Goal: Entertainment & Leisure: Consume media (video, audio)

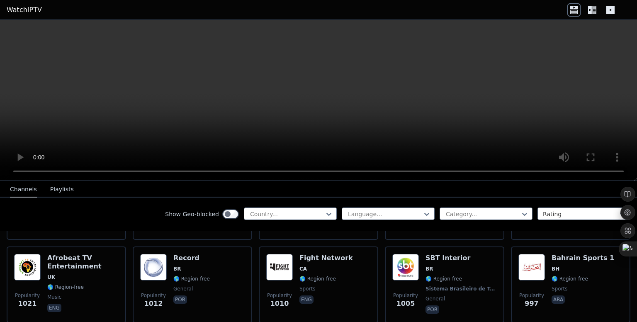
scroll to position [1228, 0]
click at [103, 274] on span "UK" at bounding box center [82, 277] width 71 height 7
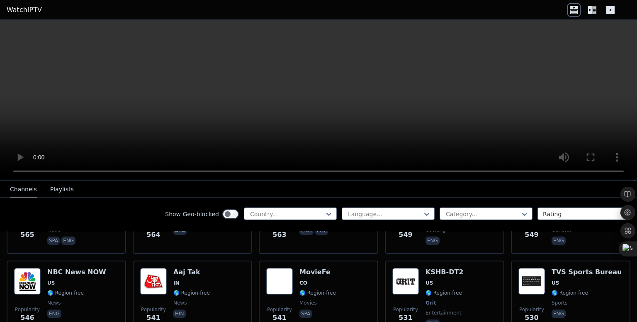
scroll to position [2737, 0]
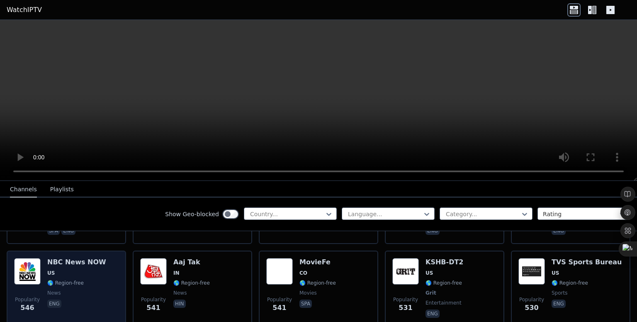
click at [73, 280] on span "🌎 Region-free" at bounding box center [65, 283] width 36 height 7
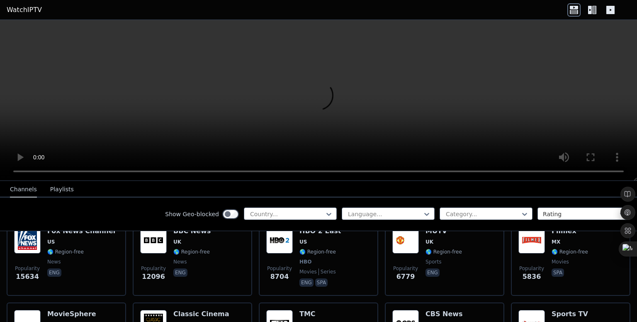
scroll to position [103, 0]
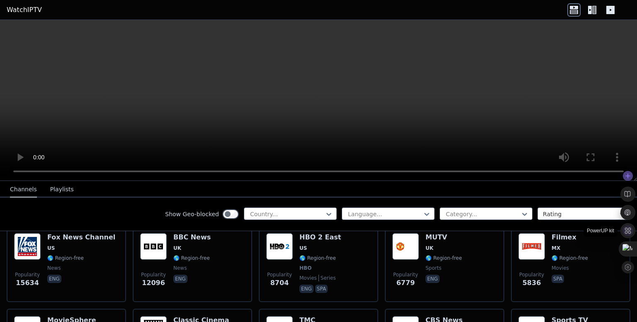
click at [628, 231] on icon at bounding box center [628, 231] width 6 height 6
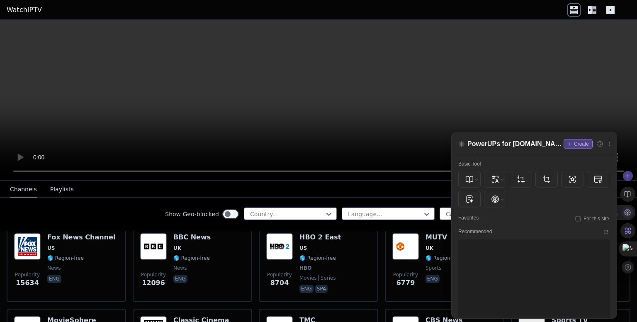
click at [627, 211] on icon at bounding box center [627, 212] width 7 height 7
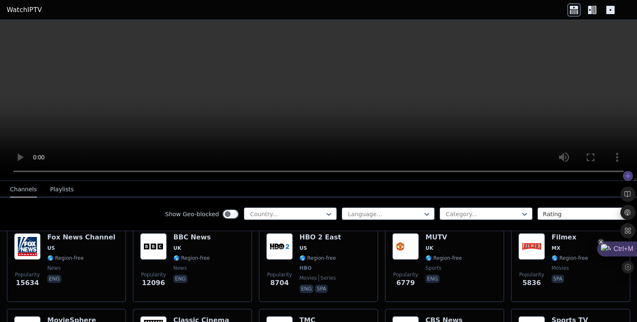
click at [614, 249] on div "Ctrl+M" at bounding box center [617, 248] width 40 height 15
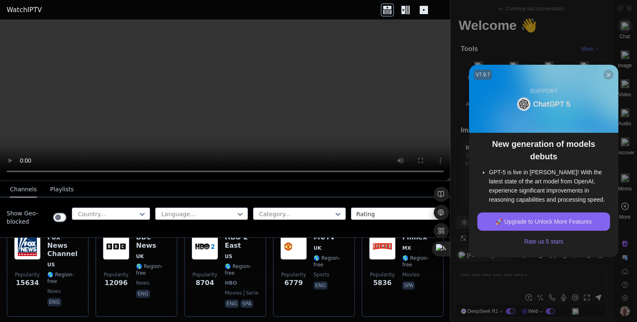
click at [609, 77] on div at bounding box center [608, 75] width 10 height 10
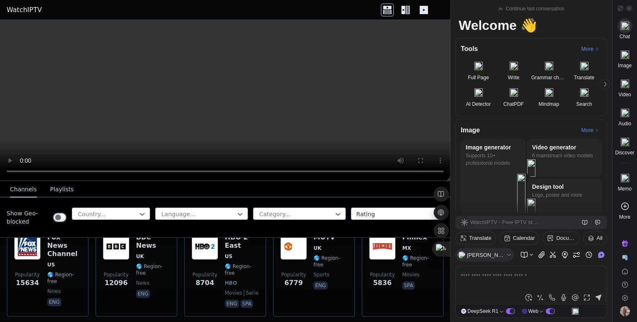
click at [407, 90] on video at bounding box center [225, 100] width 450 height 161
click at [442, 173] on icon at bounding box center [441, 175] width 5 height 5
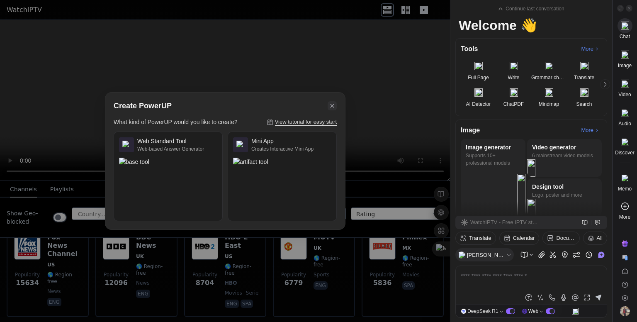
click at [335, 104] on icon at bounding box center [331, 105] width 7 height 7
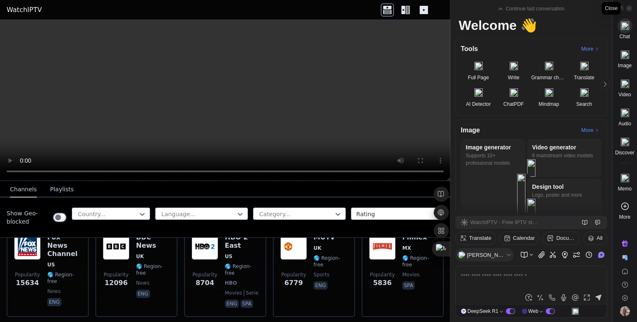
click at [631, 7] on span at bounding box center [629, 8] width 7 height 7
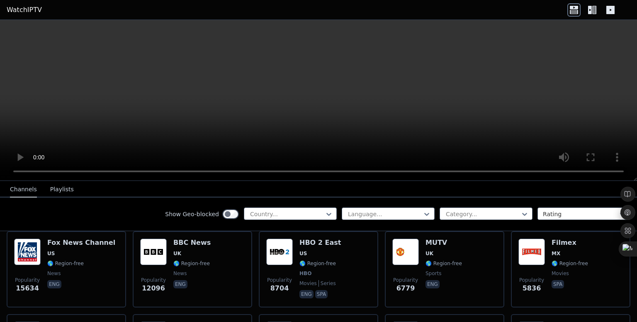
scroll to position [96, 0]
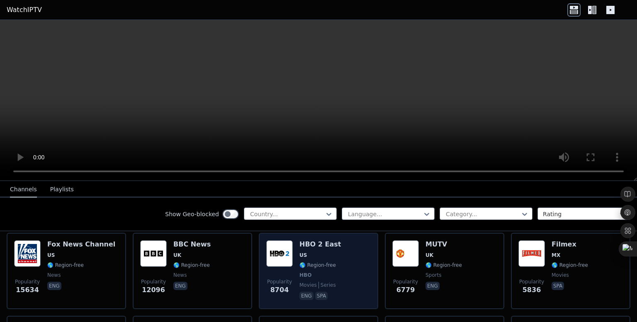
click at [308, 272] on span "HBO" at bounding box center [319, 275] width 41 height 7
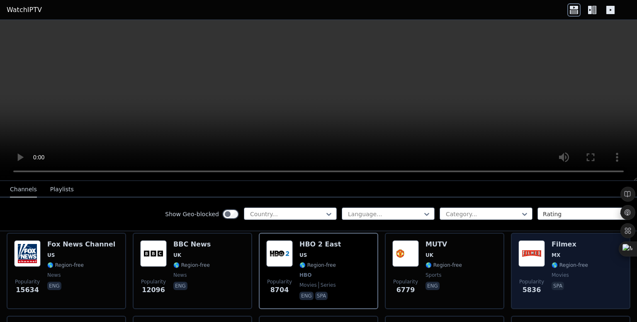
click at [576, 272] on span "movies" at bounding box center [570, 275] width 36 height 7
click at [586, 244] on div "Popularity 5836 Filmex MX 🌎 Region-free movies spa" at bounding box center [570, 270] width 105 height 61
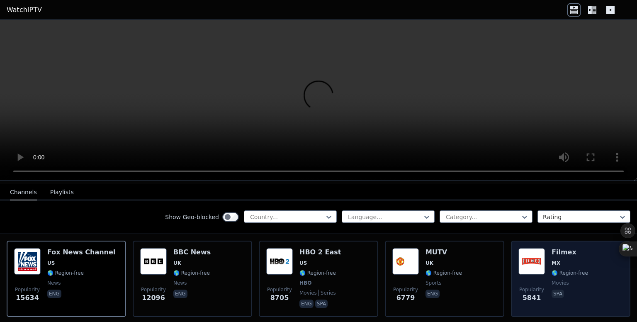
scroll to position [88, 0]
click at [542, 271] on div "Popularity 5841 Filmex MX 🌎 Region-free movies spa" at bounding box center [570, 278] width 105 height 61
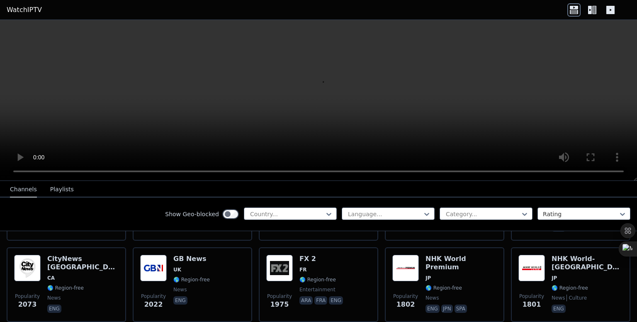
scroll to position [489, 0]
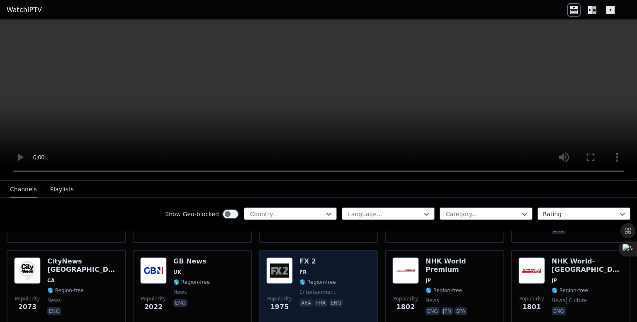
click at [299, 267] on div "FX 2 FR 🌎 Region-free entertainment ara fra eng" at bounding box center [321, 287] width 45 height 60
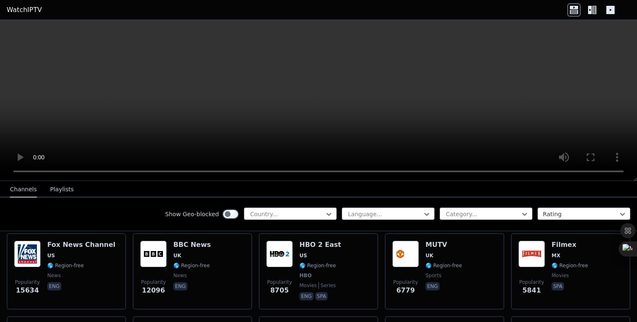
scroll to position [96, 0]
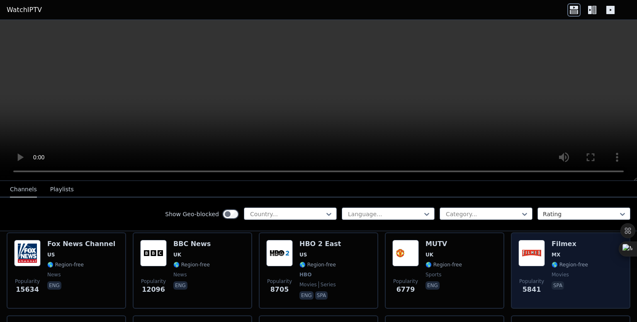
click at [552, 261] on span "🌎 Region-free" at bounding box center [570, 264] width 36 height 7
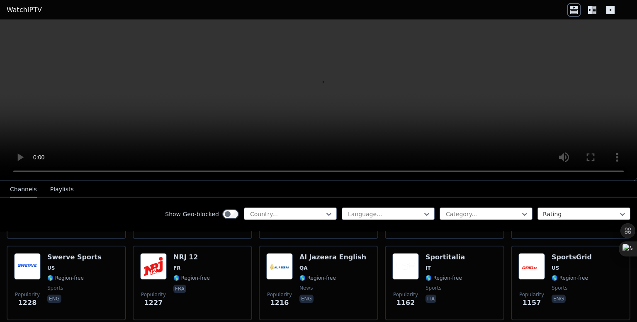
scroll to position [985, 0]
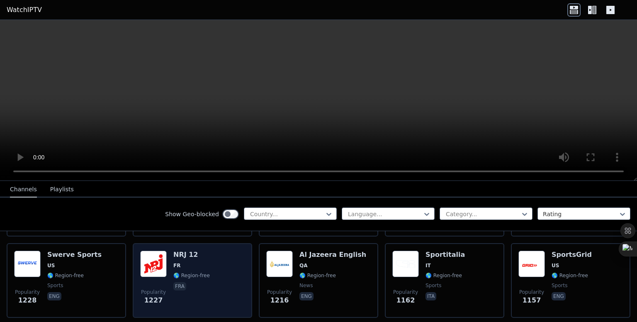
click at [171, 272] on div "Popularity 1227 NRJ 12 FR 🌎 Region-free fra" at bounding box center [192, 280] width 105 height 60
click at [168, 275] on div "Popularity 1227 NRJ 12 FR 🌎 Region-free fra" at bounding box center [192, 280] width 105 height 60
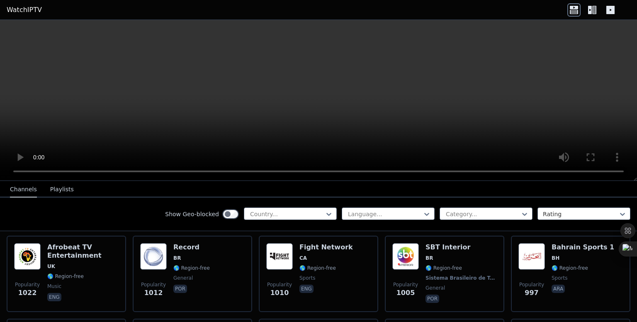
scroll to position [1240, 0]
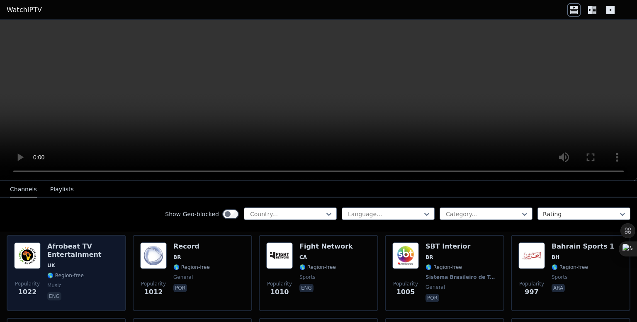
click at [79, 272] on span "🌎 Region-free" at bounding box center [65, 275] width 36 height 7
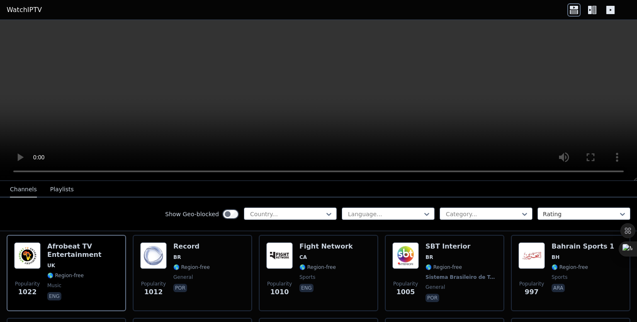
click at [533, 40] on video at bounding box center [318, 100] width 637 height 161
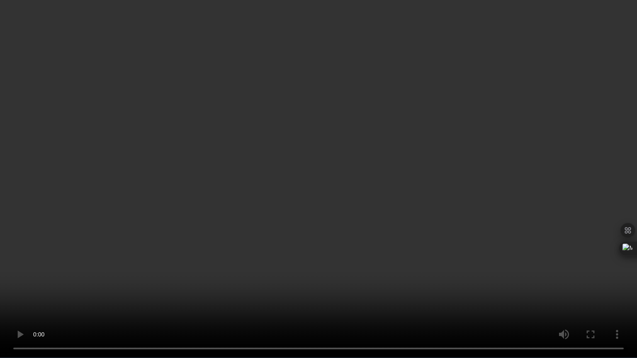
click at [591, 243] on video at bounding box center [318, 179] width 637 height 358
click at [521, 223] on video at bounding box center [318, 179] width 637 height 358
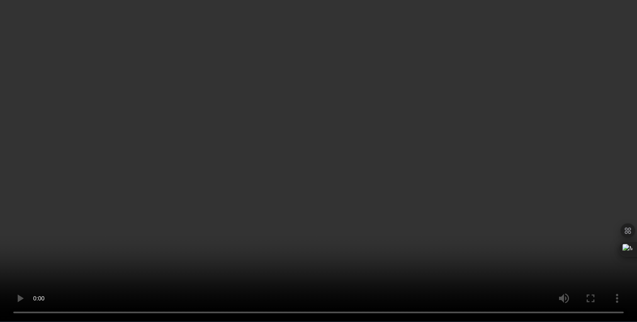
scroll to position [1235, 0]
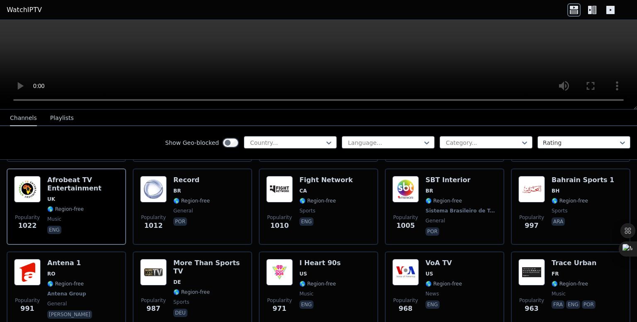
drag, startPoint x: 85, startPoint y: 209, endPoint x: 566, endPoint y: 67, distance: 501.0
click at [566, 67] on video at bounding box center [318, 65] width 637 height 90
click at [503, 68] on video at bounding box center [318, 65] width 637 height 90
click at [577, 7] on icon at bounding box center [574, 7] width 8 height 3
click at [576, 8] on icon at bounding box center [574, 7] width 8 height 3
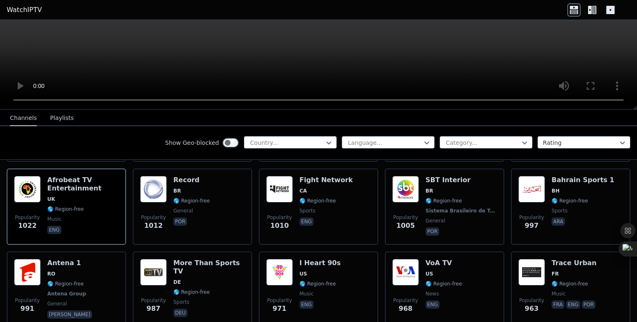
click at [591, 8] on icon at bounding box center [590, 10] width 4 height 8
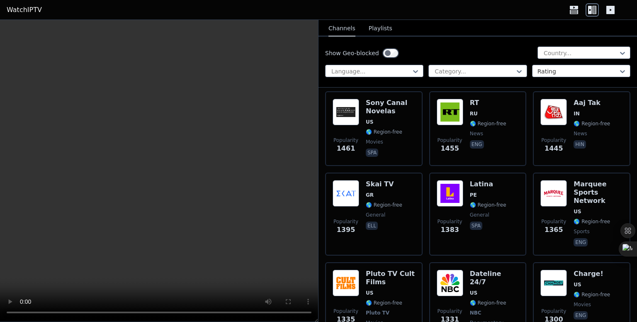
click at [612, 7] on icon at bounding box center [610, 10] width 8 height 8
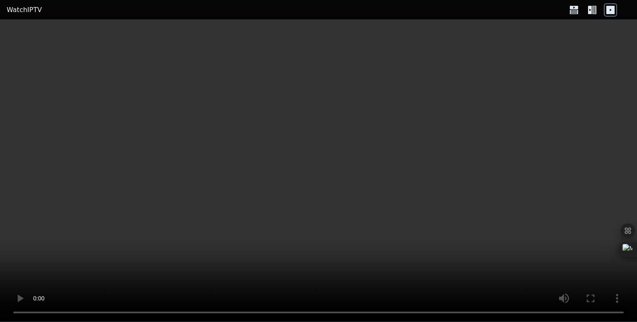
click at [591, 12] on icon at bounding box center [590, 10] width 4 height 8
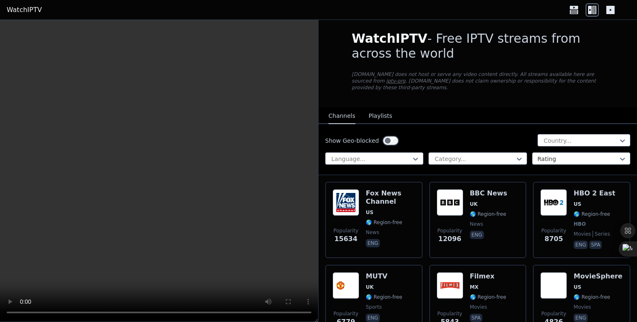
scroll to position [0, 0]
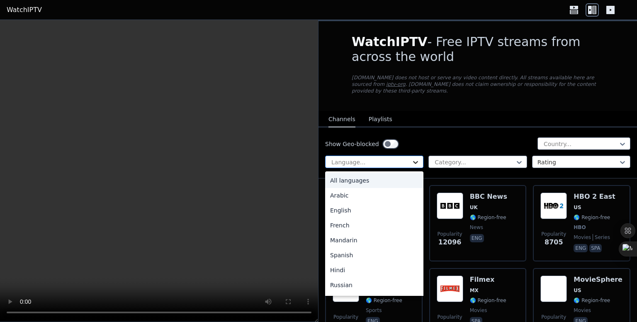
click at [411, 158] on icon at bounding box center [415, 162] width 8 height 8
click at [365, 173] on div "All languages" at bounding box center [374, 180] width 98 height 15
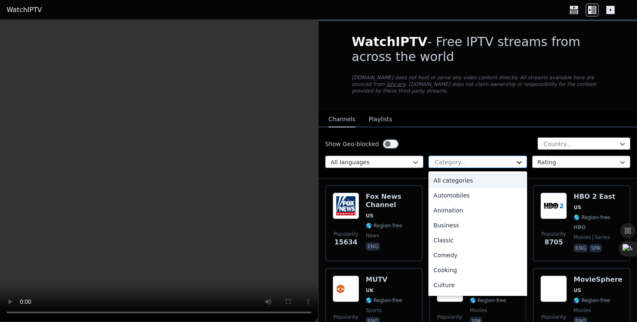
click at [515, 158] on icon at bounding box center [519, 162] width 8 height 8
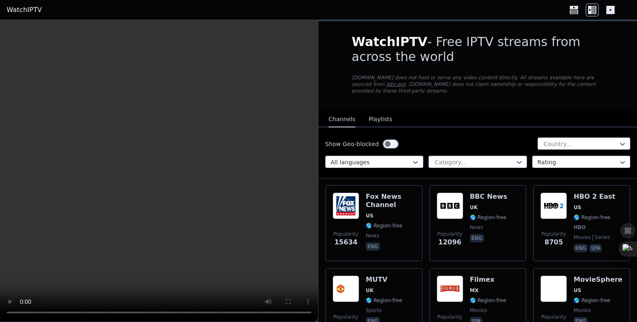
click at [502, 129] on div "Show Geo-blocked Country... All languages Category... Rating" at bounding box center [478, 152] width 319 height 51
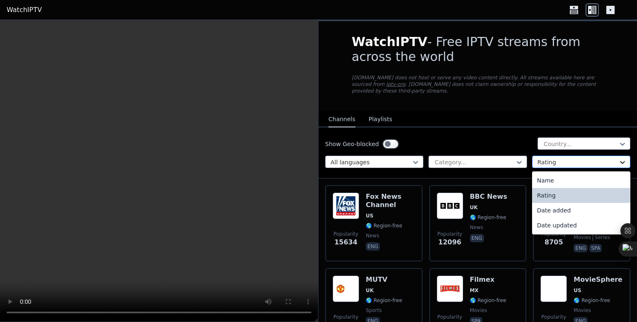
click at [619, 158] on icon at bounding box center [622, 162] width 8 height 8
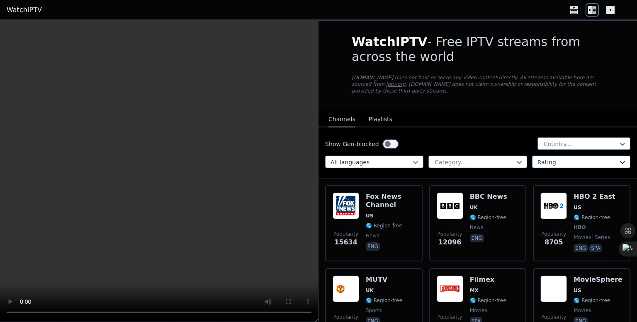
click at [619, 158] on icon at bounding box center [622, 162] width 8 height 8
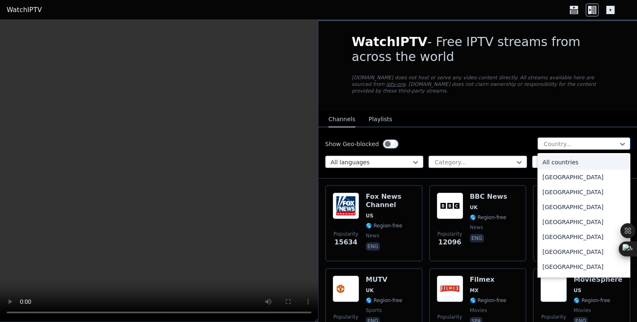
click at [566, 140] on div at bounding box center [580, 144] width 75 height 8
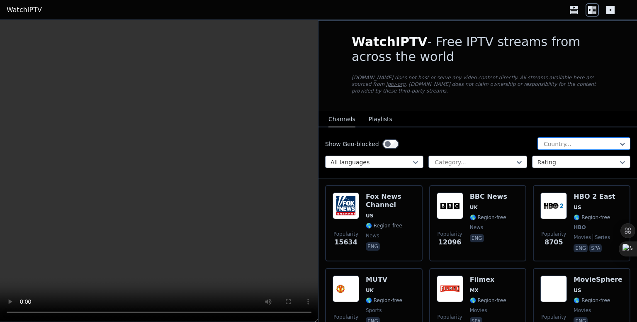
click at [566, 140] on div at bounding box center [580, 144] width 75 height 8
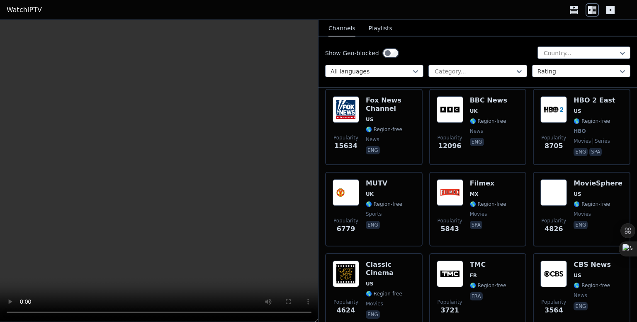
scroll to position [97, 0]
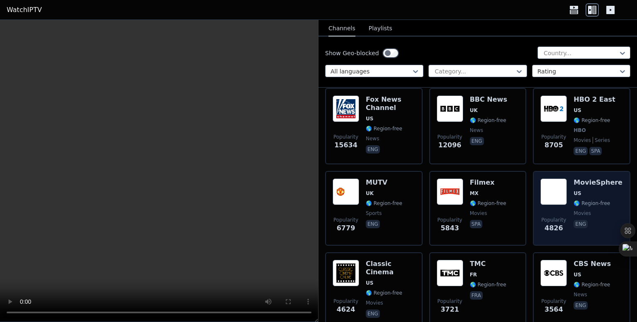
click at [584, 190] on span "US" at bounding box center [598, 193] width 49 height 7
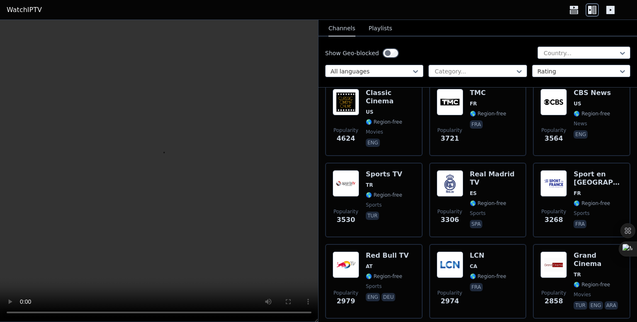
scroll to position [268, 0]
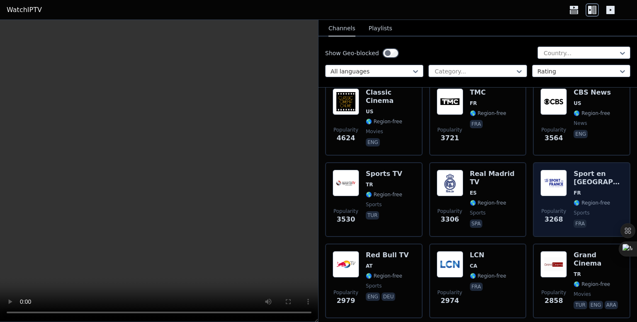
click at [574, 209] on span "sports" at bounding box center [582, 212] width 16 height 7
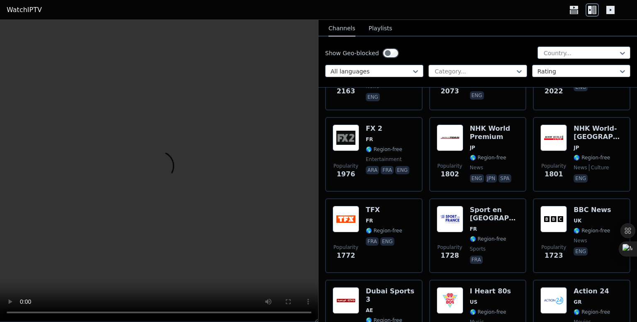
scroll to position [807, 0]
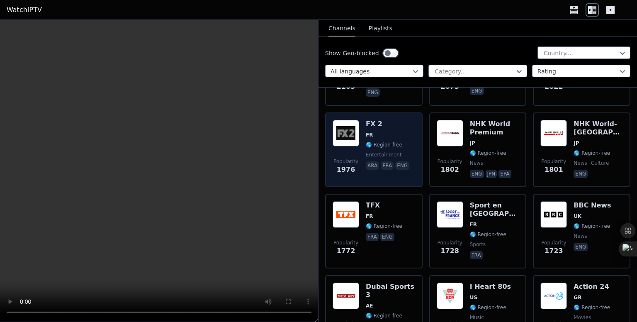
click at [375, 139] on div "FX 2 FR 🌎 Region-free entertainment ara fra eng" at bounding box center [388, 150] width 45 height 60
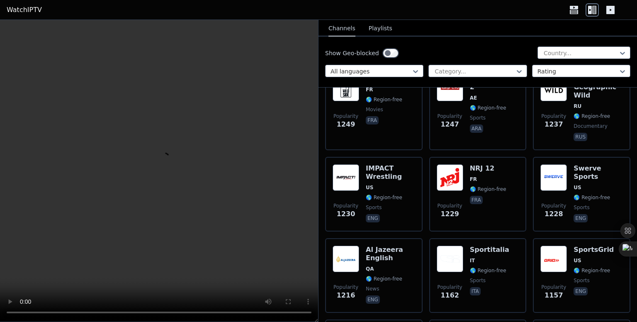
scroll to position [1521, 0]
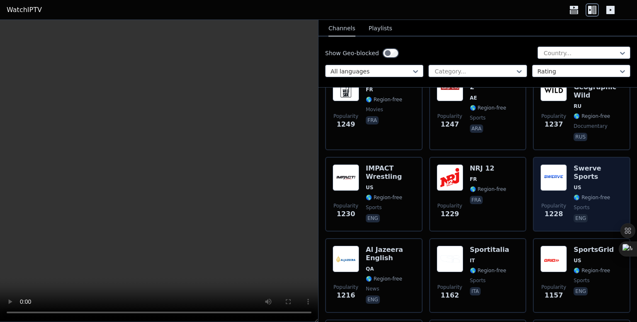
click at [560, 168] on img at bounding box center [553, 177] width 27 height 27
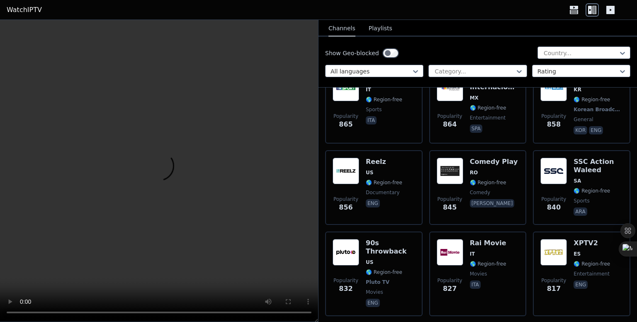
scroll to position [2607, 0]
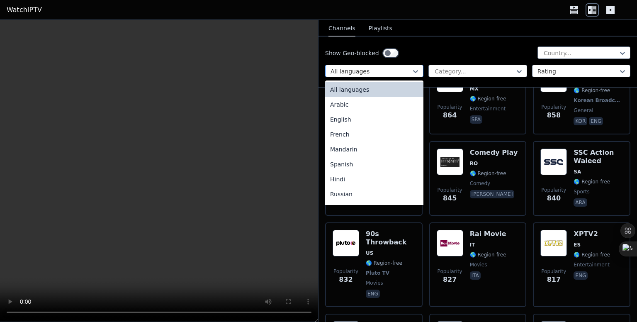
click at [390, 68] on div at bounding box center [371, 71] width 81 height 8
click at [381, 170] on div "Spanish" at bounding box center [374, 164] width 98 height 15
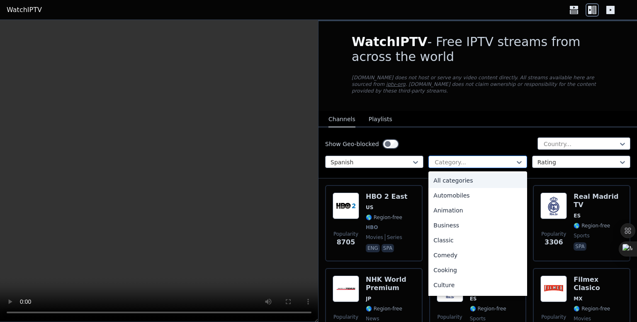
click at [457, 158] on div at bounding box center [474, 162] width 81 height 8
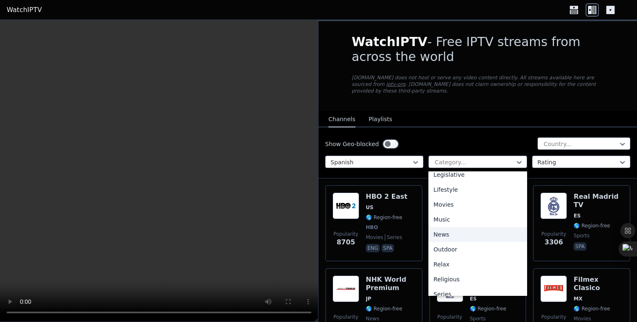
scroll to position [199, 0]
click at [468, 199] on div "Movies" at bounding box center [477, 205] width 98 height 15
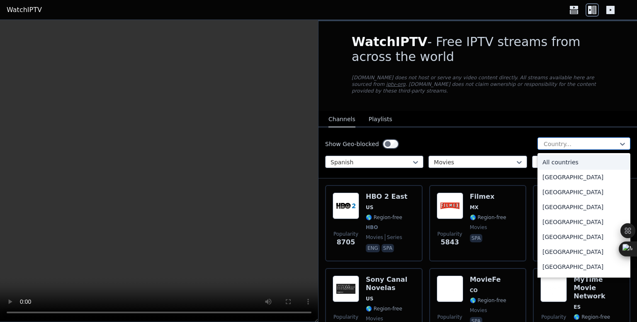
click at [564, 140] on div "Country..." at bounding box center [583, 143] width 93 height 12
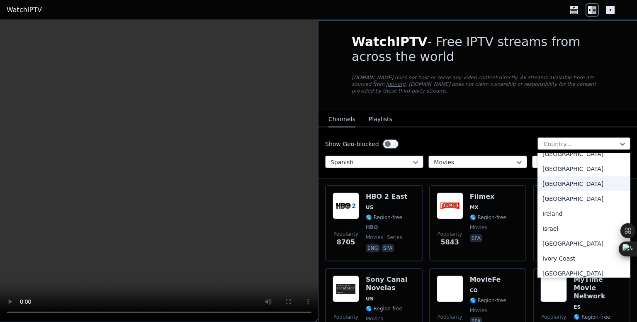
scroll to position [1291, 0]
click at [579, 245] on div "Italy" at bounding box center [583, 244] width 93 height 15
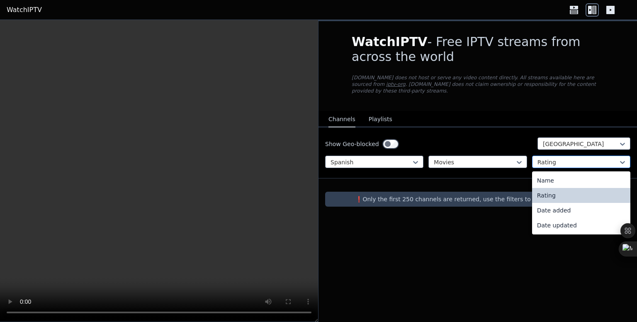
click at [566, 158] on div at bounding box center [577, 162] width 81 height 8
click at [567, 178] on div "Name" at bounding box center [581, 180] width 98 height 15
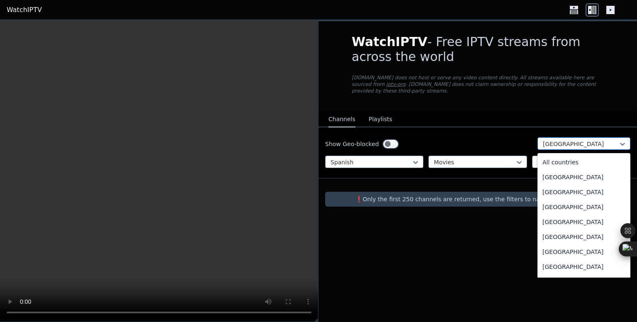
click at [574, 140] on div at bounding box center [580, 144] width 75 height 8
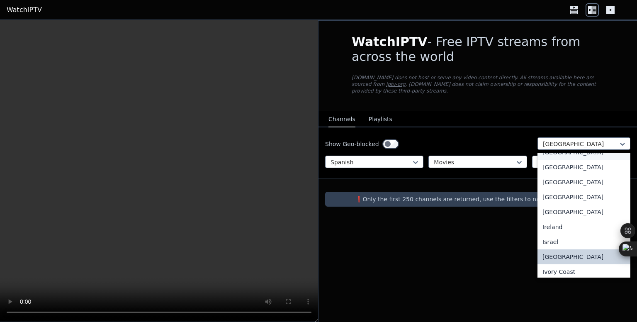
click at [576, 157] on div "Iceland" at bounding box center [583, 152] width 93 height 15
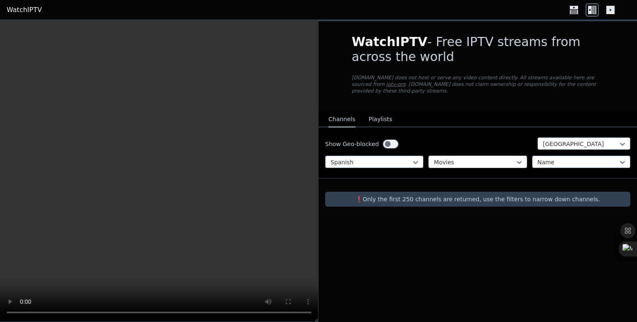
click at [494, 160] on div "Movies" at bounding box center [477, 162] width 98 height 12
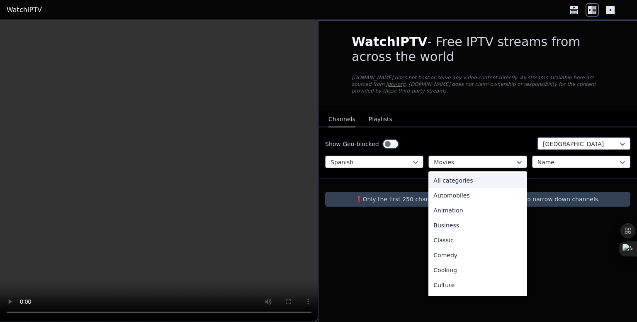
click at [472, 173] on div "All categories" at bounding box center [477, 180] width 98 height 15
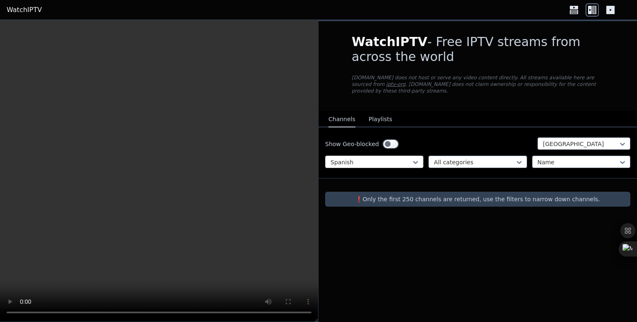
click at [387, 158] on div at bounding box center [371, 162] width 81 height 8
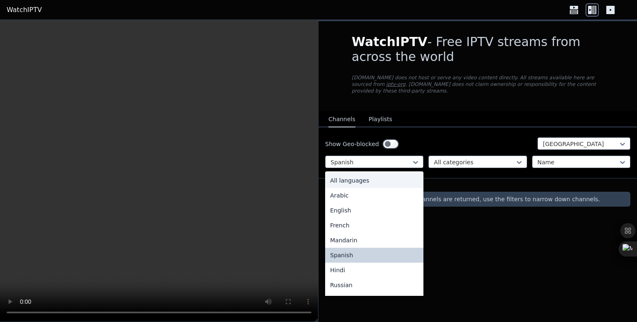
click at [382, 173] on div "All languages" at bounding box center [374, 180] width 98 height 15
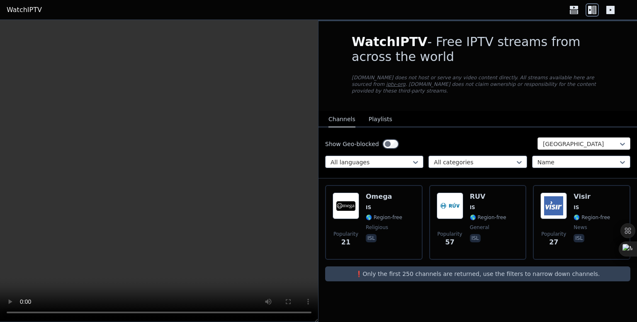
click at [591, 137] on div "Iceland" at bounding box center [583, 143] width 93 height 12
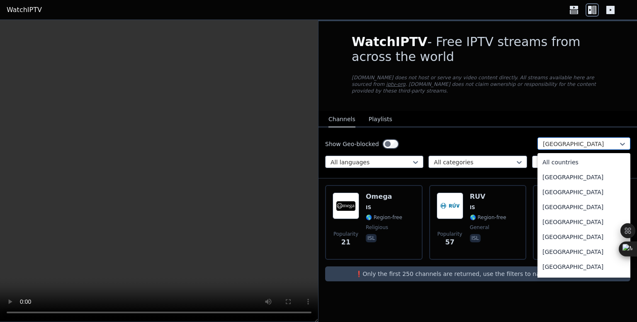
scroll to position [1174, 0]
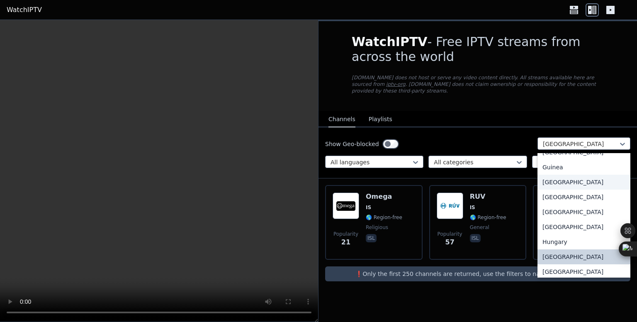
click at [593, 181] on div "Guyana" at bounding box center [583, 182] width 93 height 15
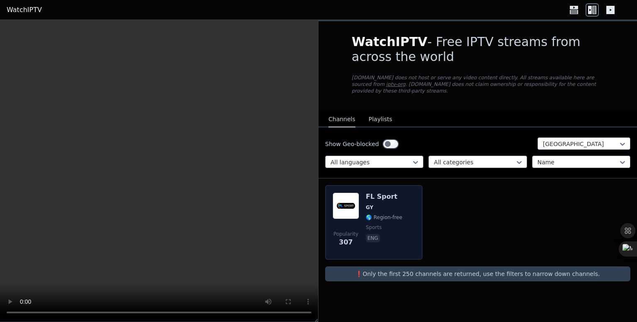
click at [377, 204] on span "GY" at bounding box center [384, 207] width 36 height 7
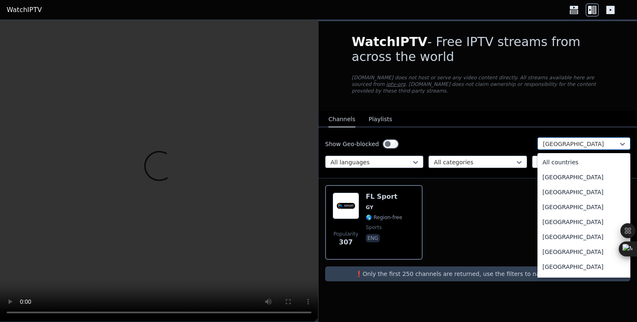
click at [599, 140] on div at bounding box center [580, 144] width 75 height 8
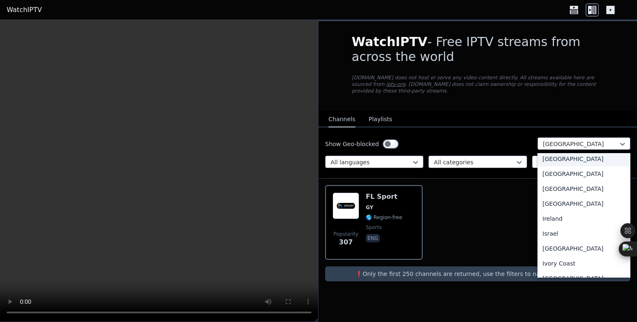
scroll to position [1287, 0]
click at [586, 249] on div "Italy" at bounding box center [583, 248] width 93 height 15
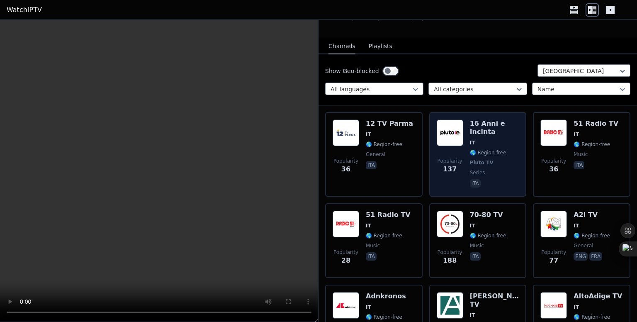
scroll to position [73, 0]
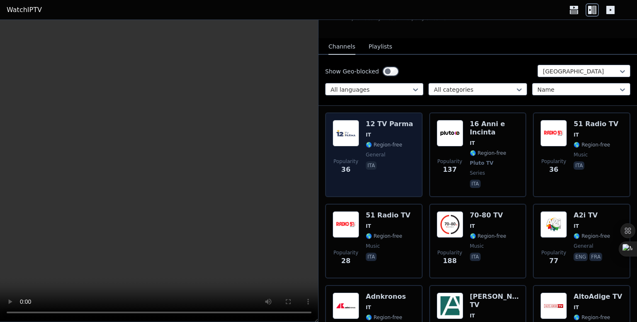
click at [377, 143] on div "12 TV Parma IT 🌎 Region-free general ita" at bounding box center [389, 155] width 47 height 70
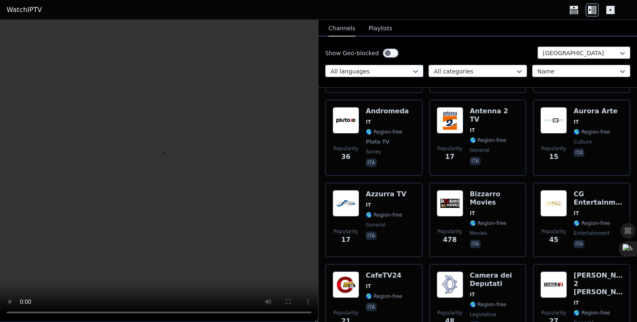
scroll to position [345, 0]
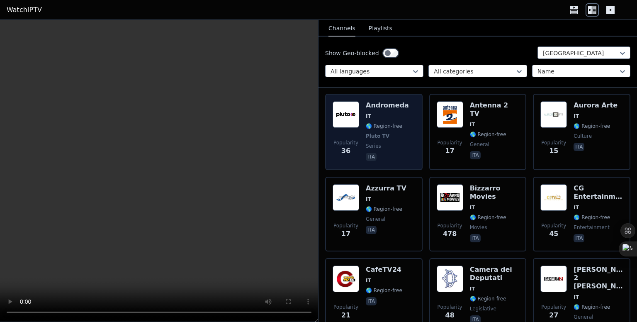
click at [373, 123] on span "🌎 Region-free" at bounding box center [384, 126] width 36 height 7
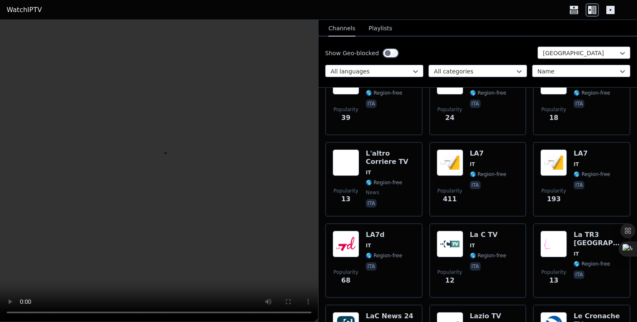
scroll to position [1748, 0]
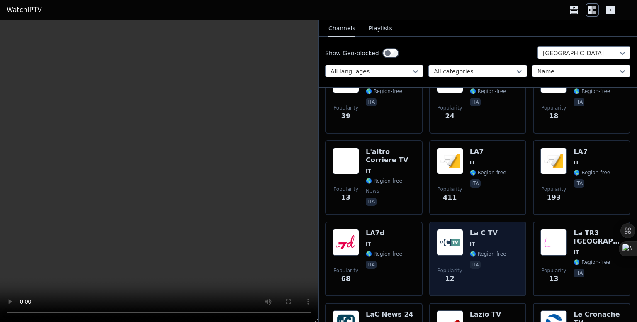
click at [491, 260] on span "ita" at bounding box center [488, 265] width 36 height 10
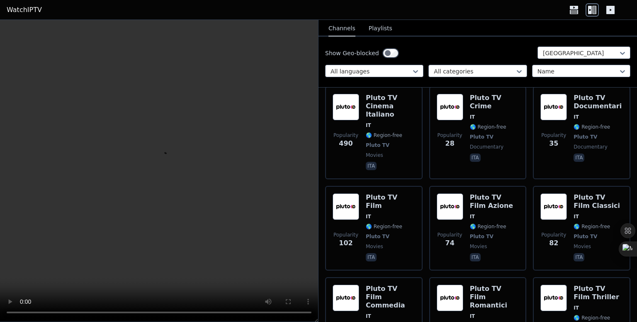
scroll to position [2647, 0]
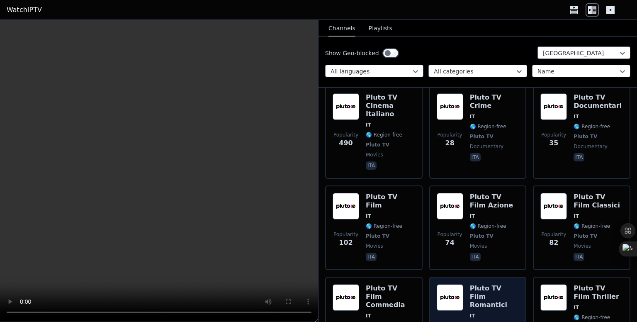
click at [491, 284] on div "Pluto TV Film Romantici IT 🌎 Region-free Pluto TV movies ita" at bounding box center [494, 323] width 49 height 78
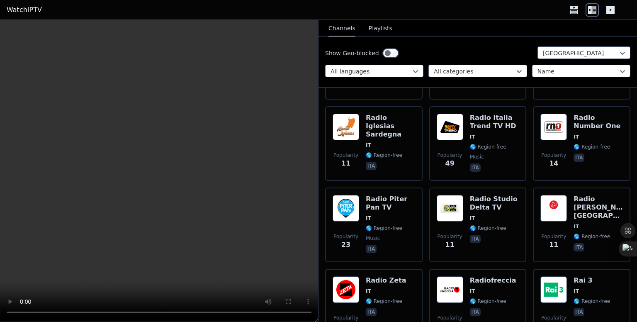
scroll to position [3603, 0]
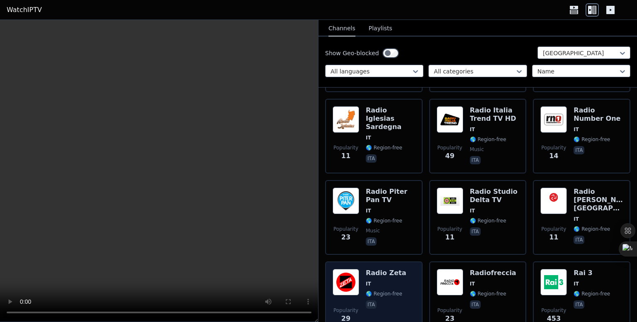
click at [385, 290] on span "🌎 Region-free" at bounding box center [384, 293] width 36 height 7
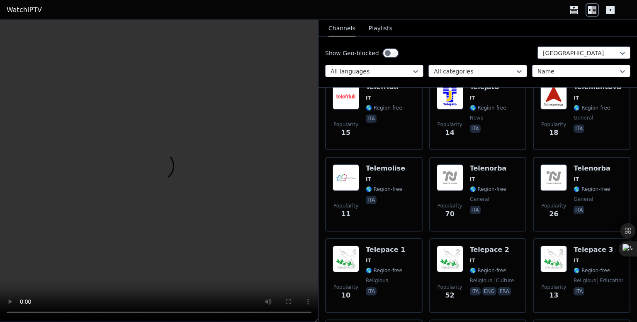
scroll to position [5791, 0]
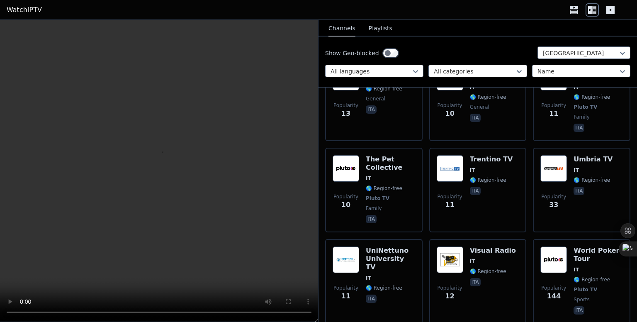
scroll to position [6226, 0]
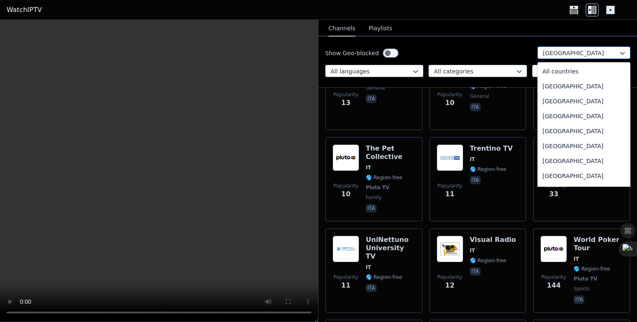
click at [582, 54] on div at bounding box center [580, 53] width 75 height 8
click at [561, 88] on div "Afghanistan" at bounding box center [583, 86] width 93 height 15
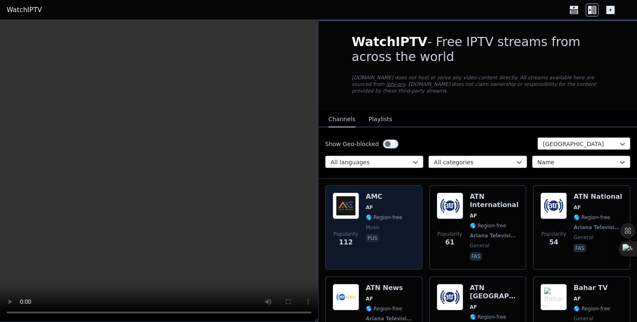
click at [394, 224] on span "music" at bounding box center [384, 227] width 36 height 7
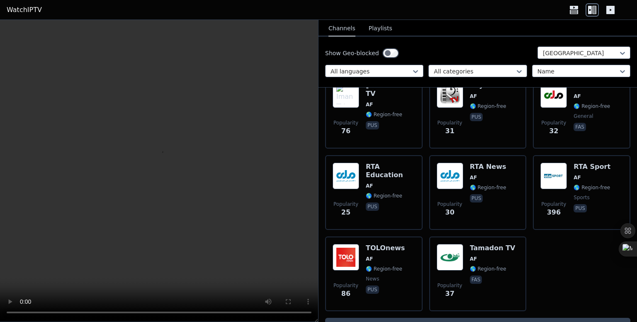
scroll to position [367, 0]
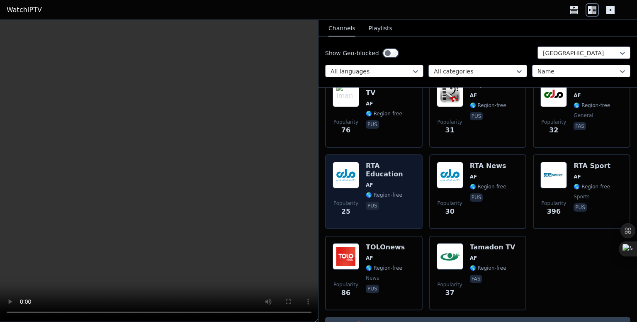
click at [362, 163] on div "Popularity 25 RTA Education AF 🌎 Region-free pus" at bounding box center [374, 192] width 83 height 60
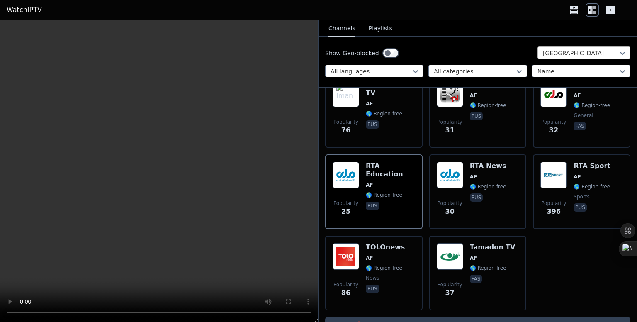
click at [573, 52] on div at bounding box center [580, 53] width 75 height 8
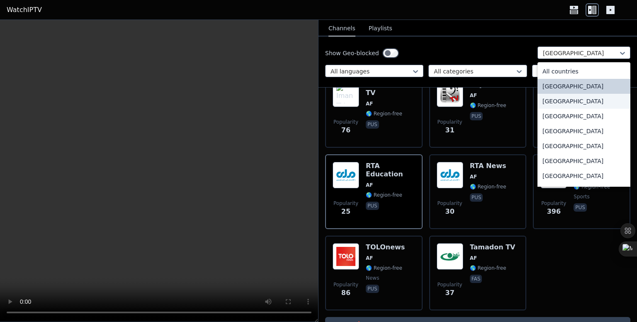
click at [569, 100] on div "Albania" at bounding box center [583, 101] width 93 height 15
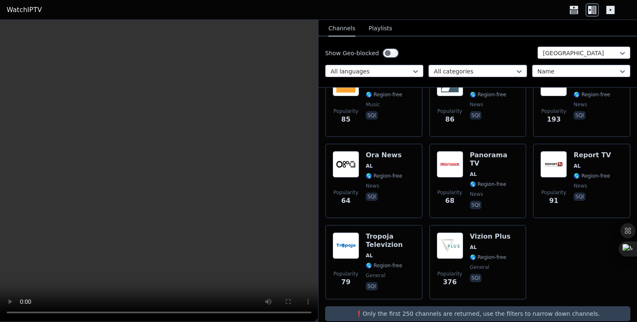
scroll to position [204, 0]
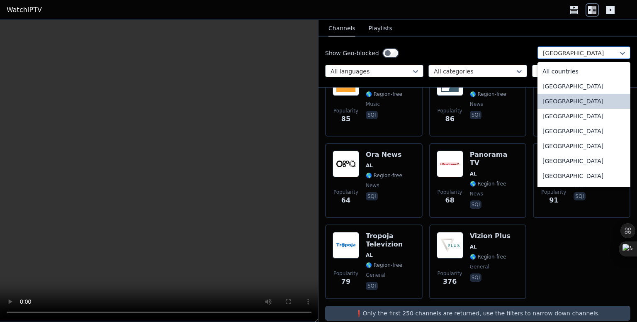
click at [565, 57] on div "Albania" at bounding box center [583, 52] width 93 height 12
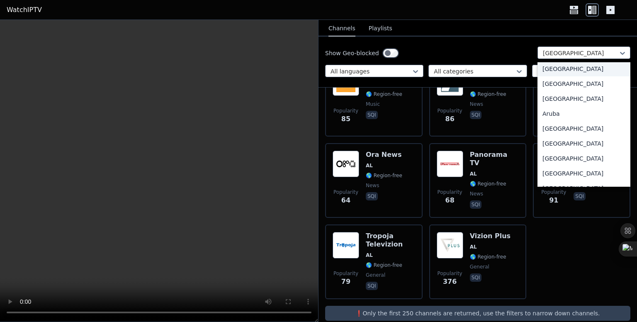
scroll to position [82, 0]
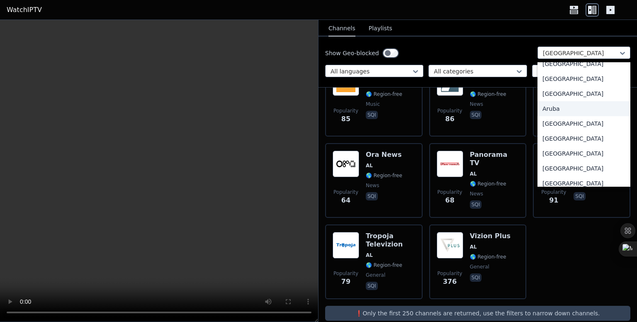
click at [550, 105] on div "Aruba" at bounding box center [583, 108] width 93 height 15
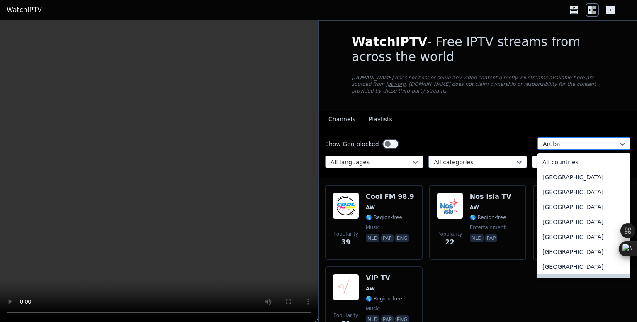
click at [575, 140] on div at bounding box center [580, 144] width 75 height 8
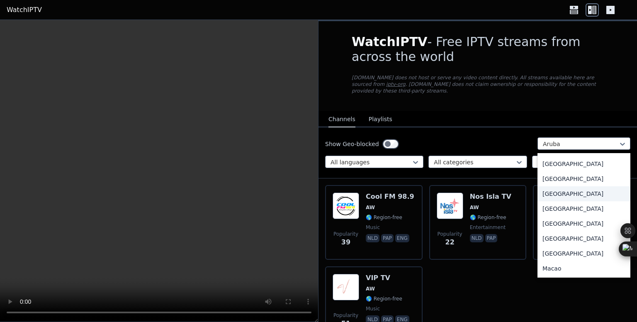
click at [574, 199] on div "Liberia" at bounding box center [583, 193] width 93 height 15
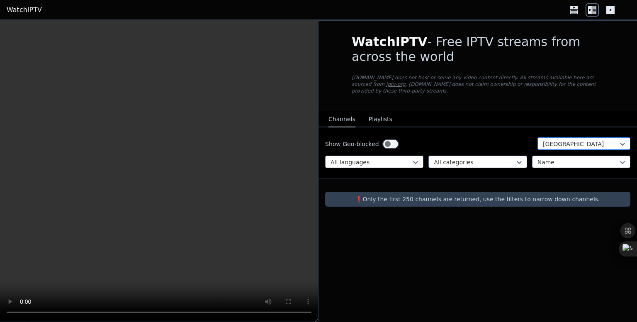
click at [586, 140] on div at bounding box center [580, 144] width 75 height 8
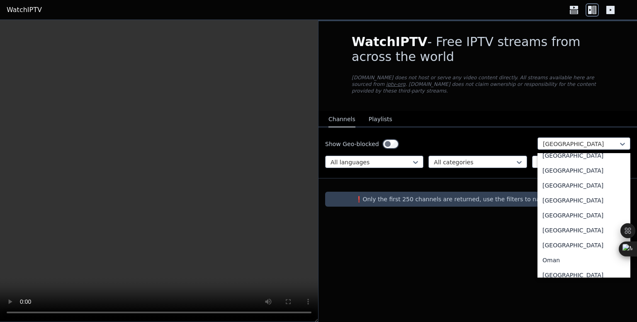
scroll to position [2002, 0]
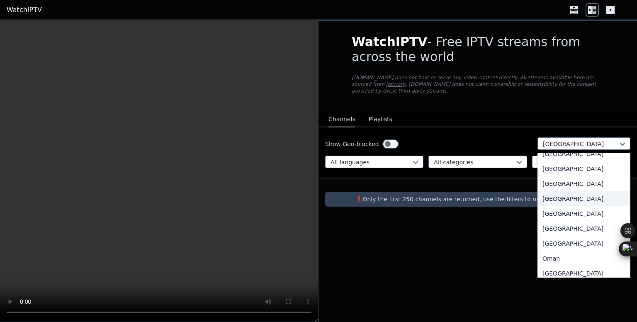
click at [581, 192] on div "Nigeria" at bounding box center [583, 198] width 93 height 15
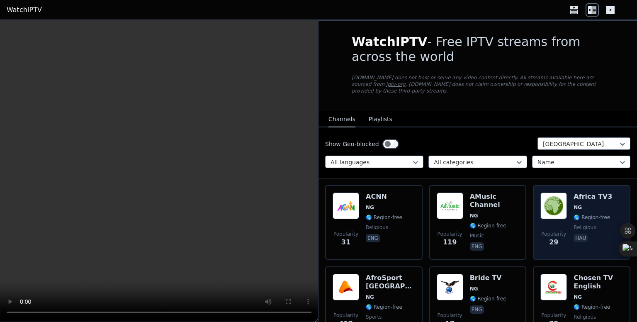
click at [562, 226] on span "Popularity 29" at bounding box center [553, 239] width 27 height 27
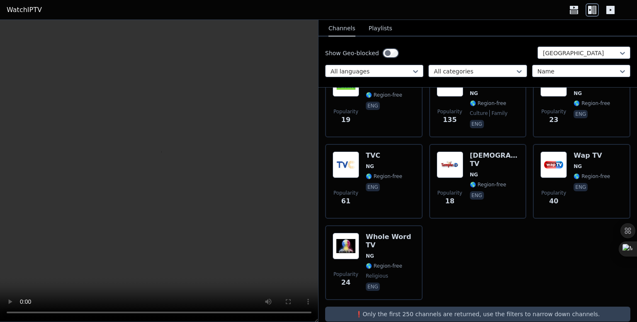
scroll to position [612, 0]
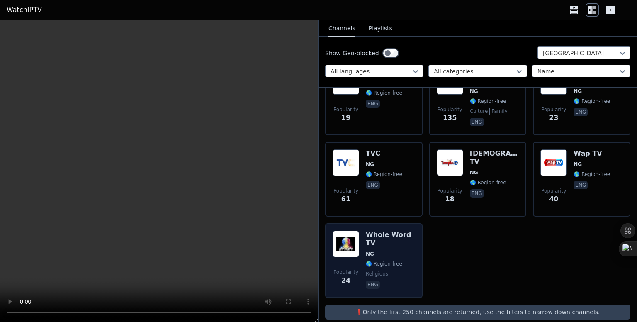
click at [395, 250] on span "NG" at bounding box center [390, 253] width 49 height 7
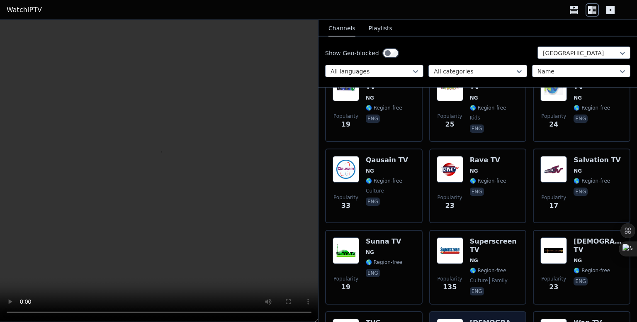
scroll to position [436, 0]
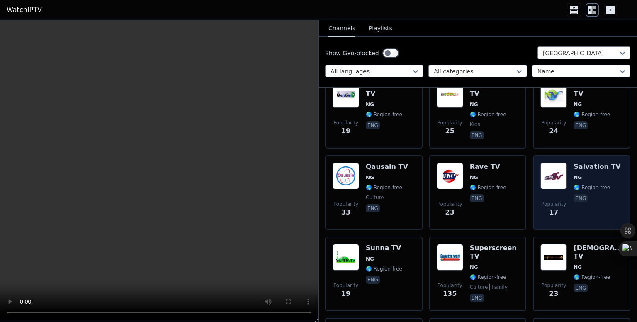
click at [540, 175] on img at bounding box center [553, 176] width 27 height 27
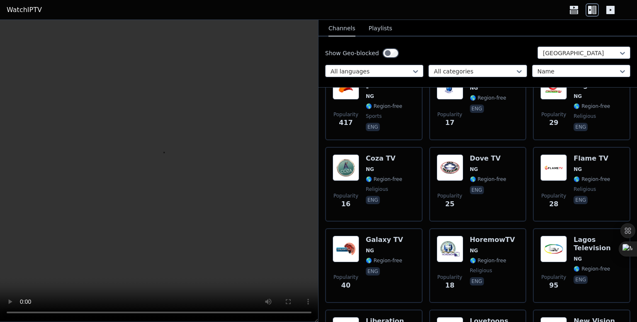
scroll to position [188, 0]
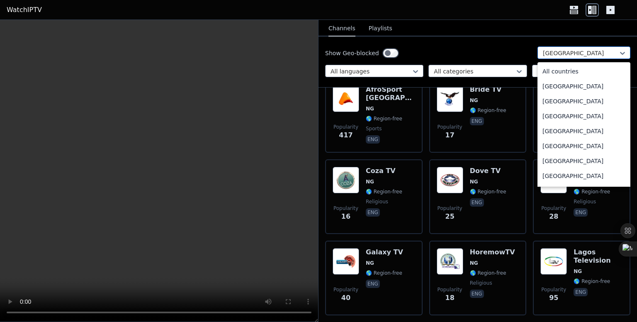
click at [599, 50] on div at bounding box center [580, 53] width 75 height 8
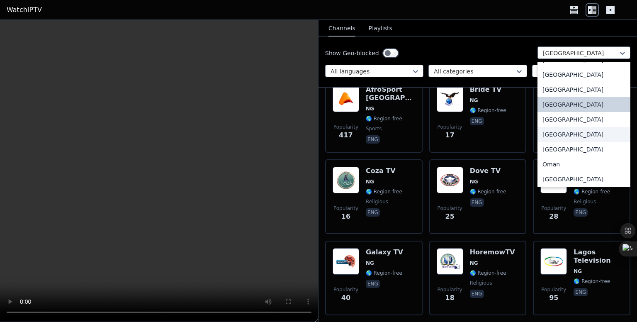
scroll to position [2005, 0]
click at [574, 94] on div "Niger" at bounding box center [583, 90] width 93 height 15
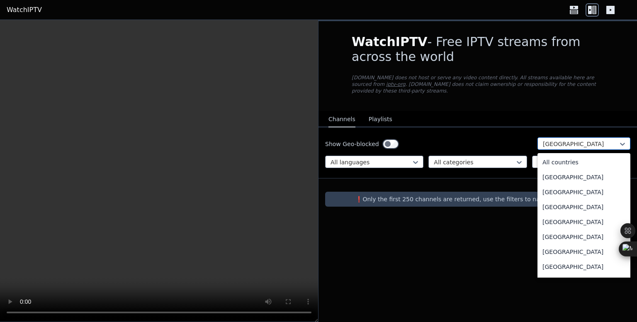
click at [576, 140] on div at bounding box center [580, 144] width 75 height 8
click at [582, 156] on div "All countries" at bounding box center [583, 162] width 93 height 15
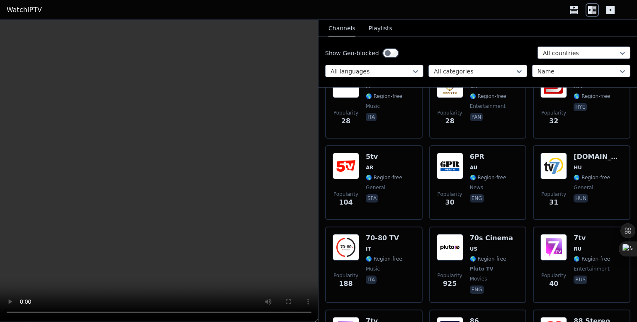
scroll to position [2125, 0]
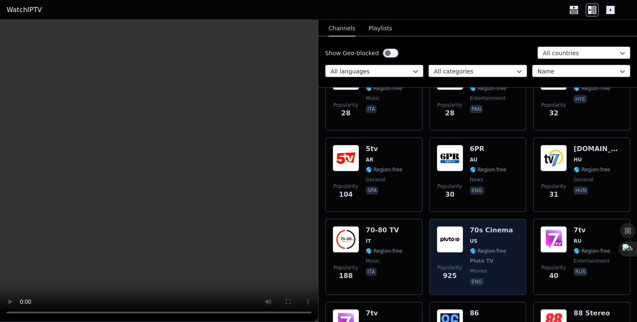
click at [473, 238] on span "US" at bounding box center [473, 241] width 7 height 7
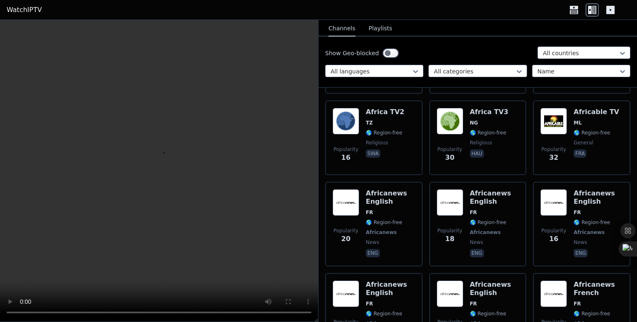
scroll to position [6785, 0]
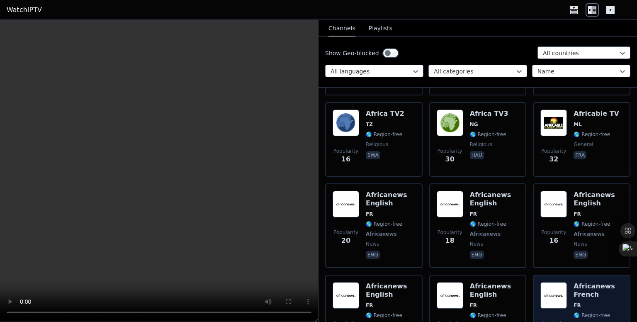
click at [576, 282] on div "Africanews French FR 🌎 Region-free Africanews news fra" at bounding box center [598, 317] width 49 height 70
